Goal: Information Seeking & Learning: Learn about a topic

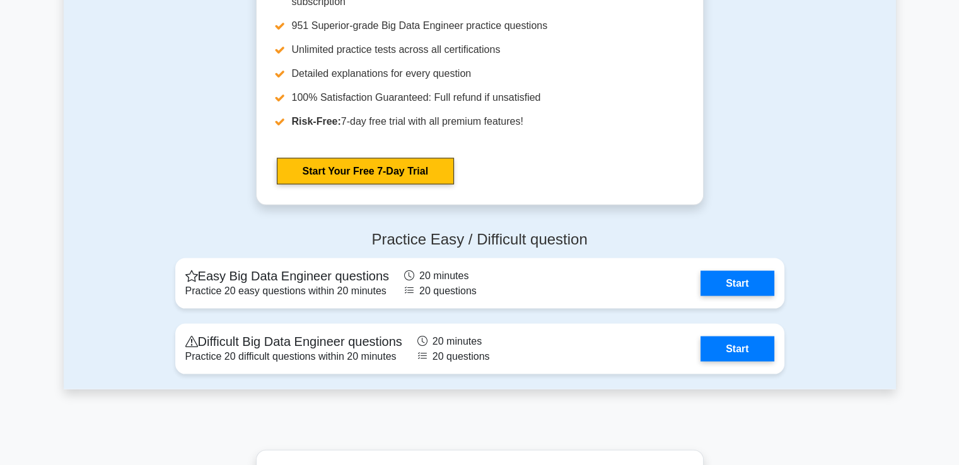
scroll to position [2558, 0]
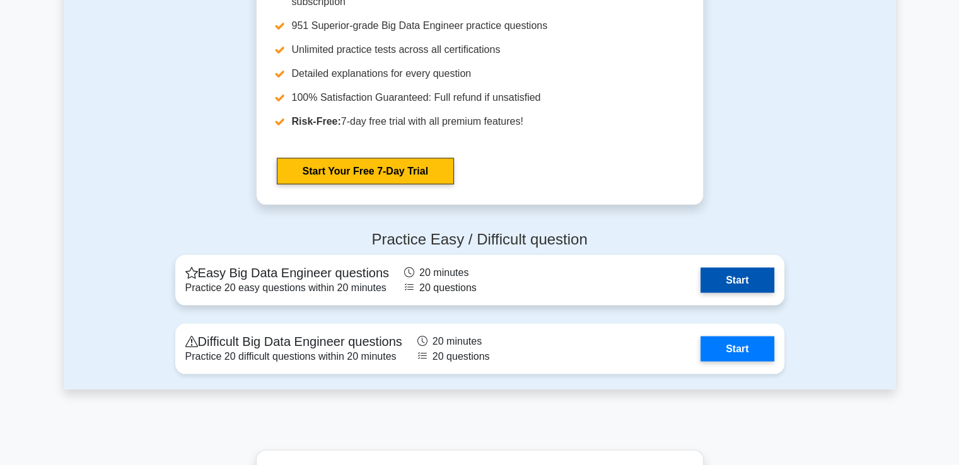
click at [717, 284] on link "Start" at bounding box center [737, 280] width 73 height 25
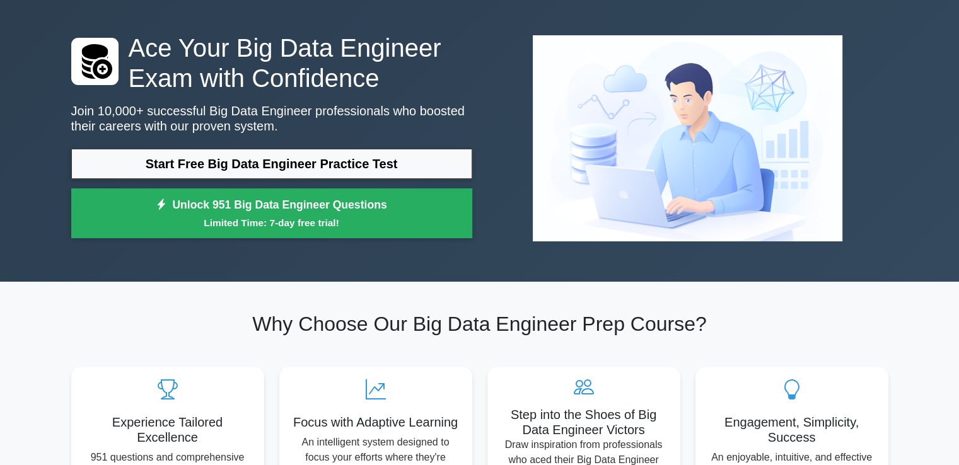
scroll to position [0, 0]
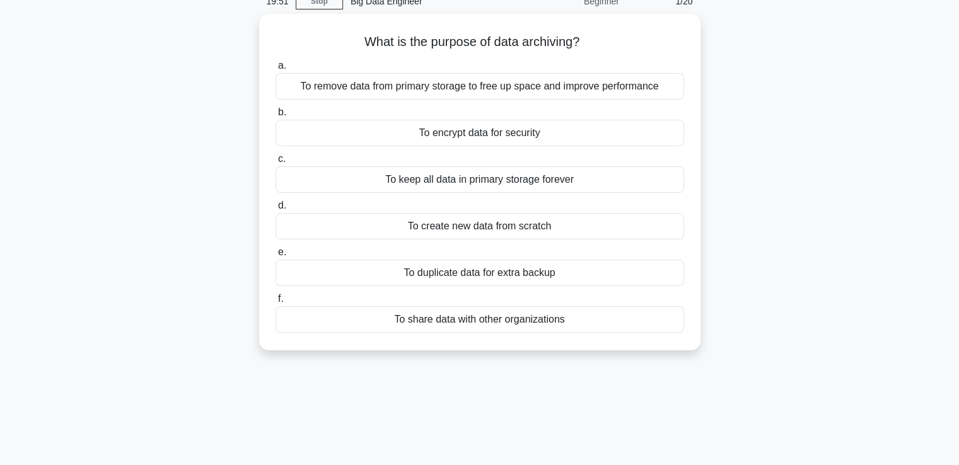
scroll to position [59, 0]
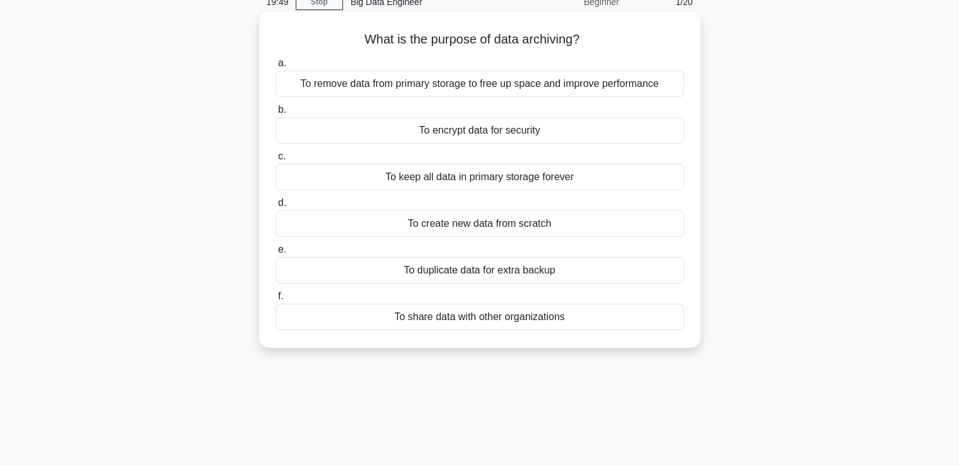
click at [411, 231] on div "To create new data from scratch" at bounding box center [480, 224] width 409 height 26
click at [276, 207] on input "d. To create new data from scratch" at bounding box center [276, 203] width 0 height 8
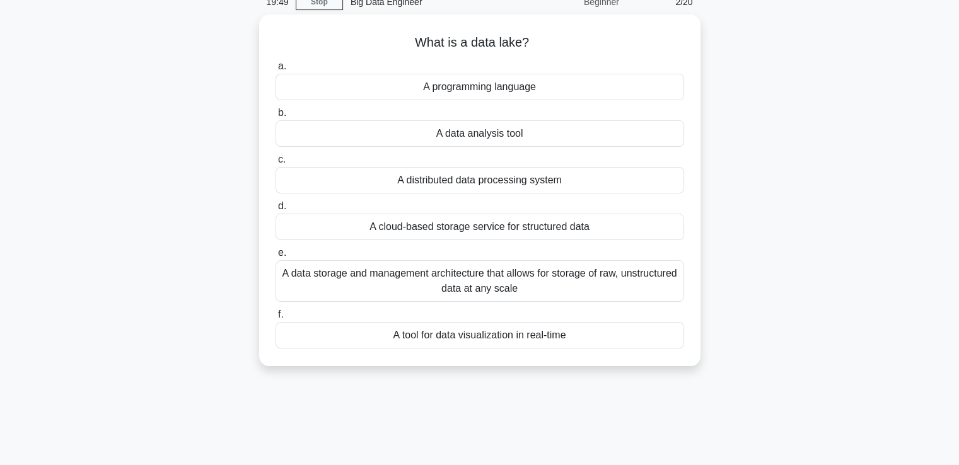
scroll to position [0, 0]
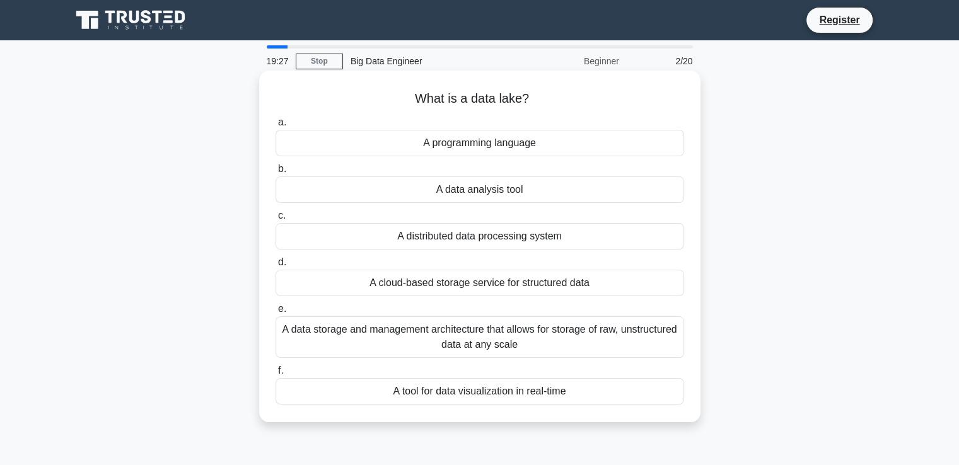
click at [515, 287] on div "A cloud-based storage service for structured data" at bounding box center [480, 283] width 409 height 26
click at [276, 267] on input "d. A cloud-based storage service for structured data" at bounding box center [276, 263] width 0 height 8
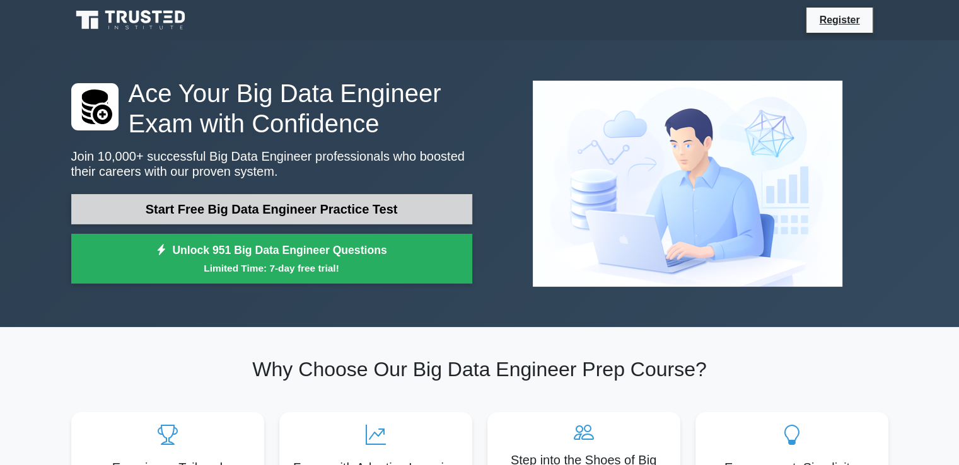
click at [127, 204] on link "Start Free Big Data Engineer Practice Test" at bounding box center [271, 209] width 401 height 30
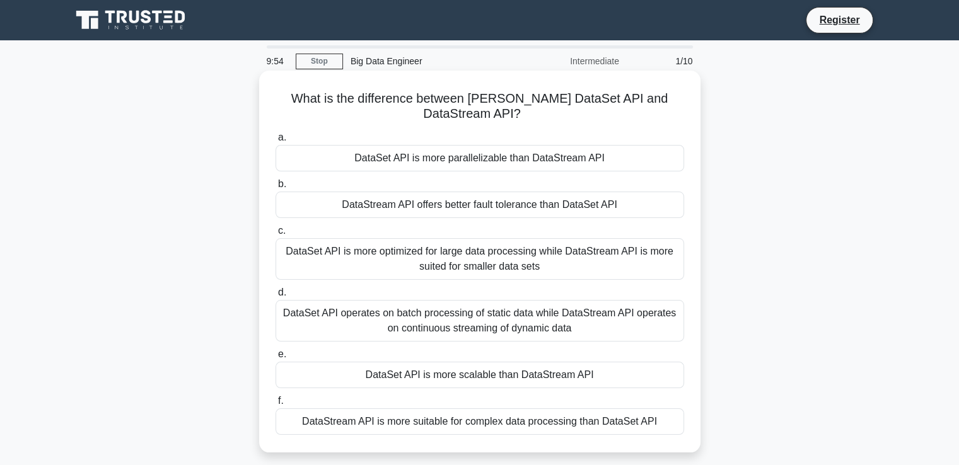
scroll to position [216, 0]
